Goal: Find specific page/section: Find specific page/section

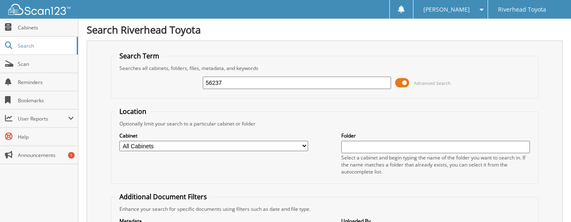
type input "56237"
click at [64, 34] on link "Cabinets" at bounding box center [39, 28] width 78 height 18
